Goal: Navigation & Orientation: Find specific page/section

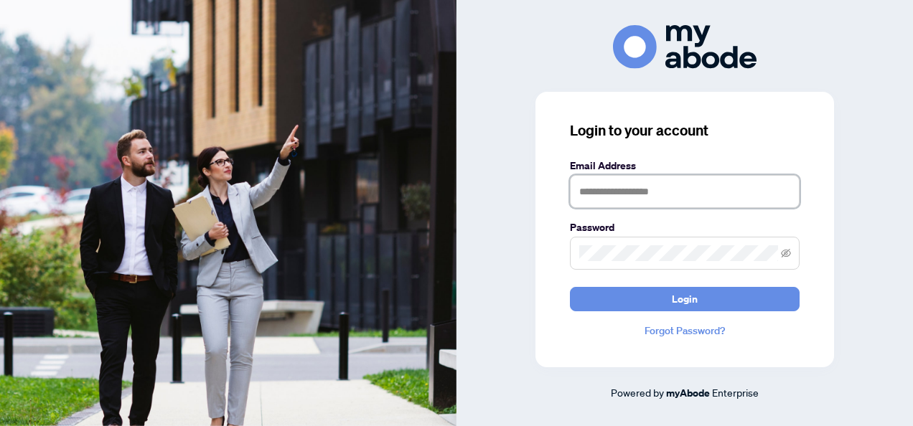
type input "**********"
click at [629, 294] on button "Login" at bounding box center [685, 299] width 230 height 24
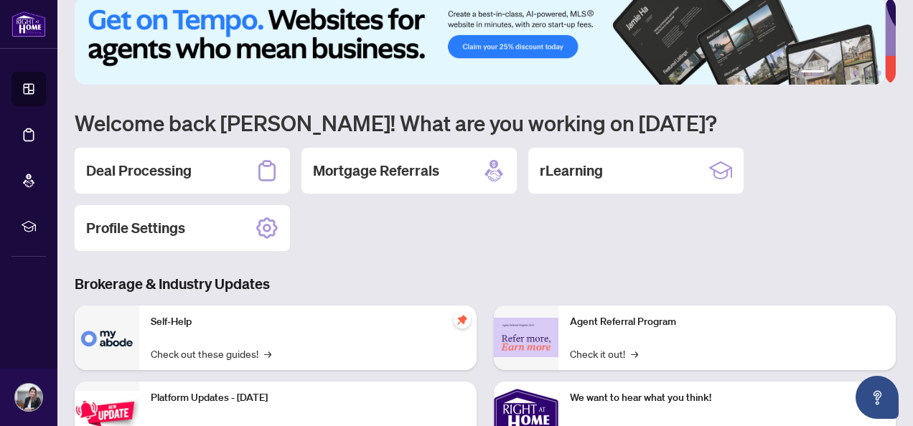
scroll to position [22, 0]
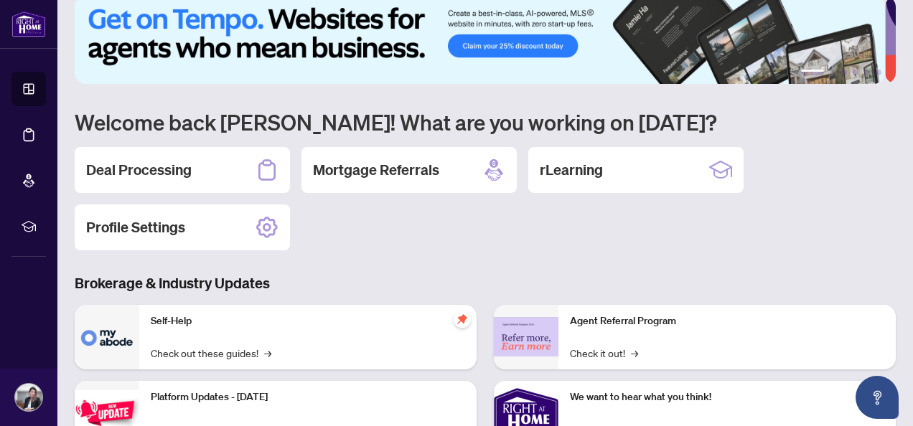
click at [182, 164] on h2 "Deal Processing" at bounding box center [139, 170] width 106 height 20
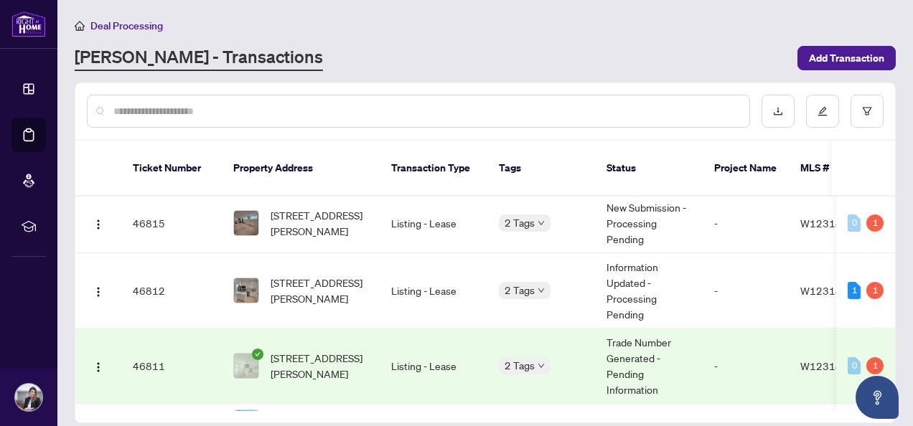
scroll to position [4, 0]
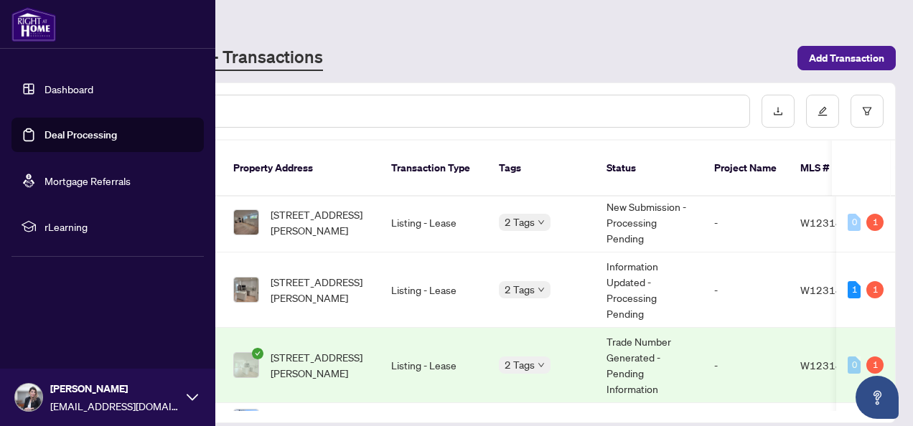
click at [65, 95] on link "Dashboard" at bounding box center [69, 89] width 49 height 13
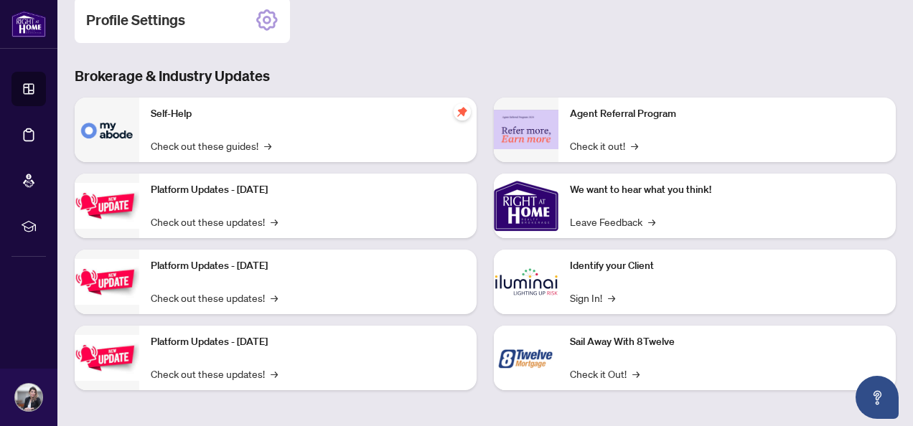
scroll to position [230, 0]
click at [253, 219] on link "Check out these updates! →" at bounding box center [214, 221] width 127 height 16
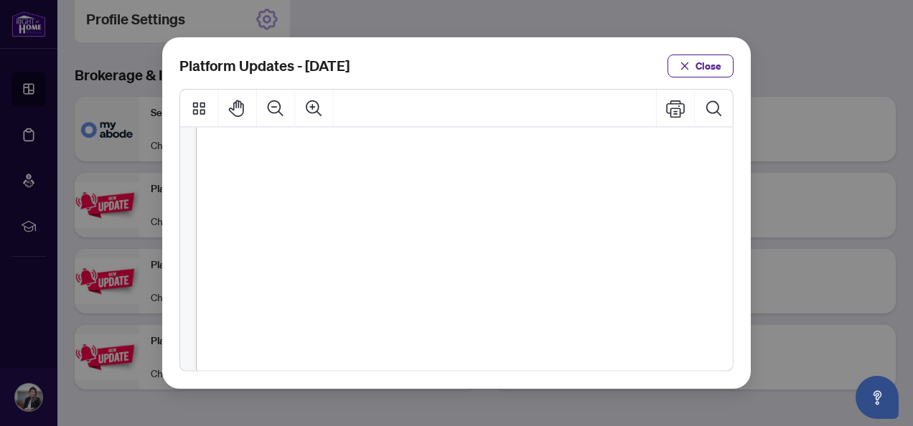
scroll to position [445, 0]
click at [699, 67] on span "Close" at bounding box center [709, 66] width 26 height 23
